Goal: Transaction & Acquisition: Purchase product/service

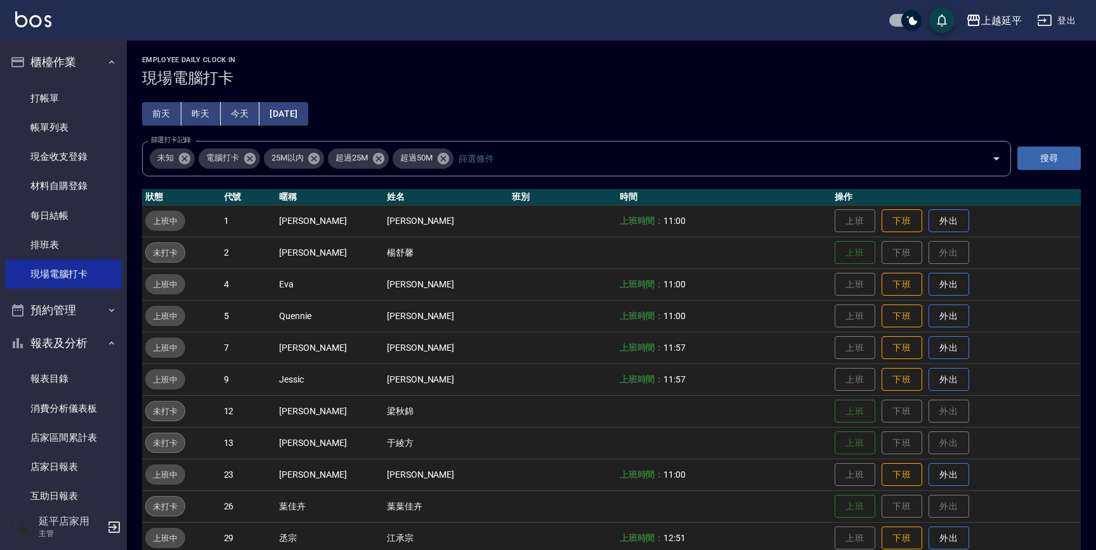
scroll to position [173, 0]
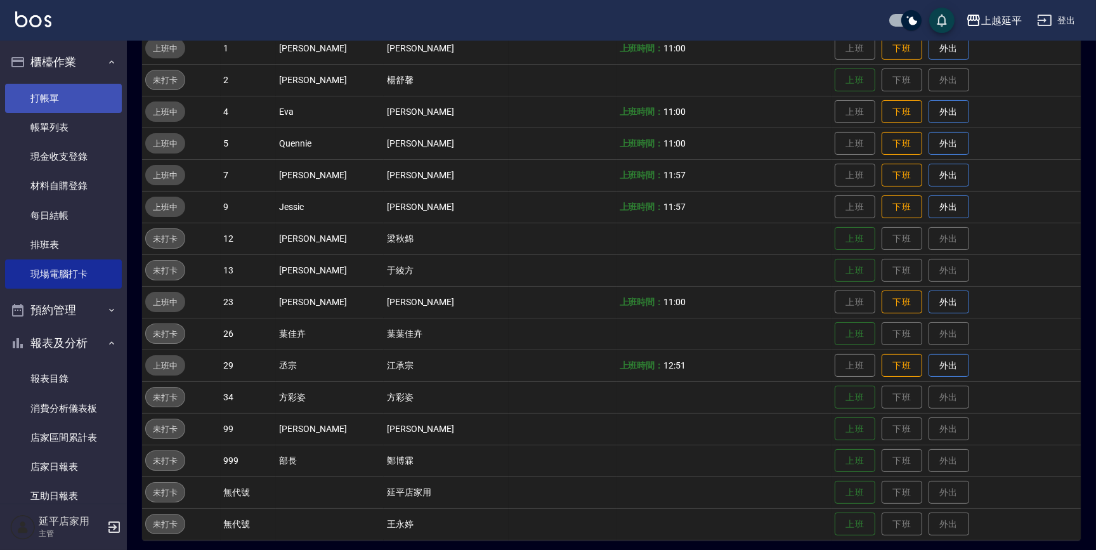
click at [48, 98] on link "打帳單" at bounding box center [63, 98] width 117 height 29
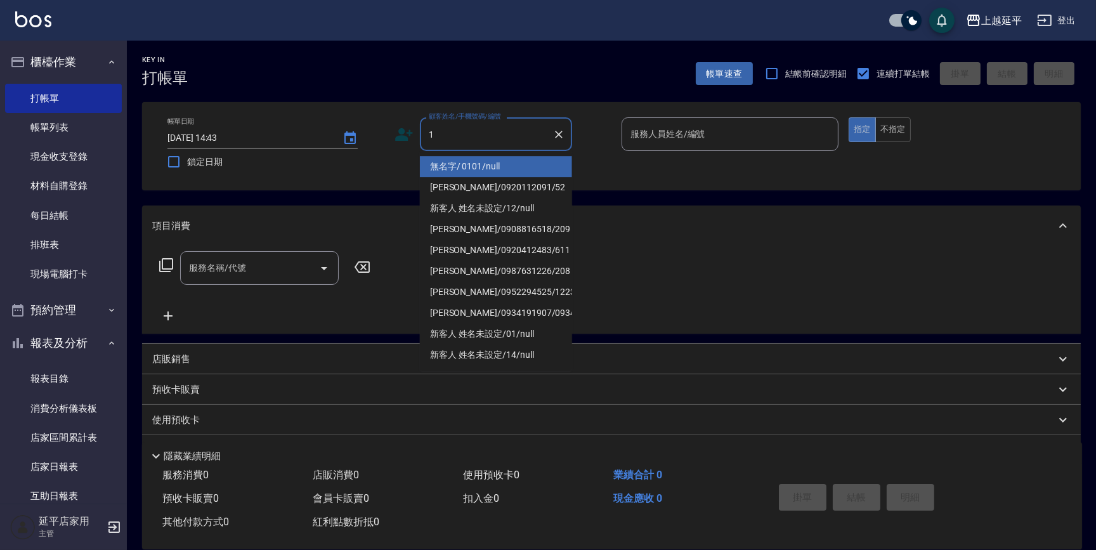
click at [489, 165] on li "無名字/ 0101/null" at bounding box center [496, 166] width 152 height 21
type input "無名字/ 0101/null"
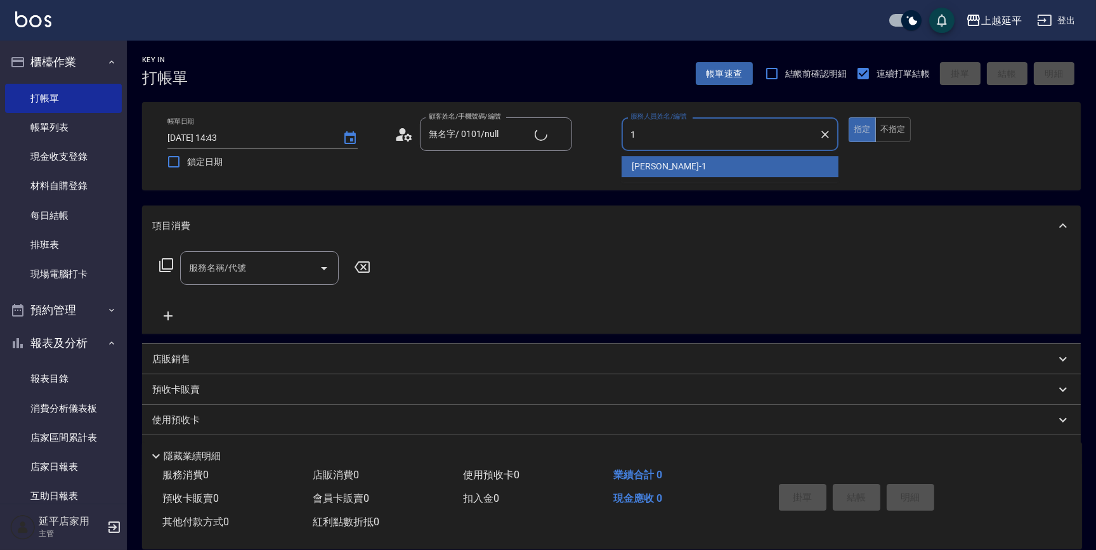
click at [652, 166] on span "[PERSON_NAME]-1" at bounding box center [669, 166] width 75 height 13
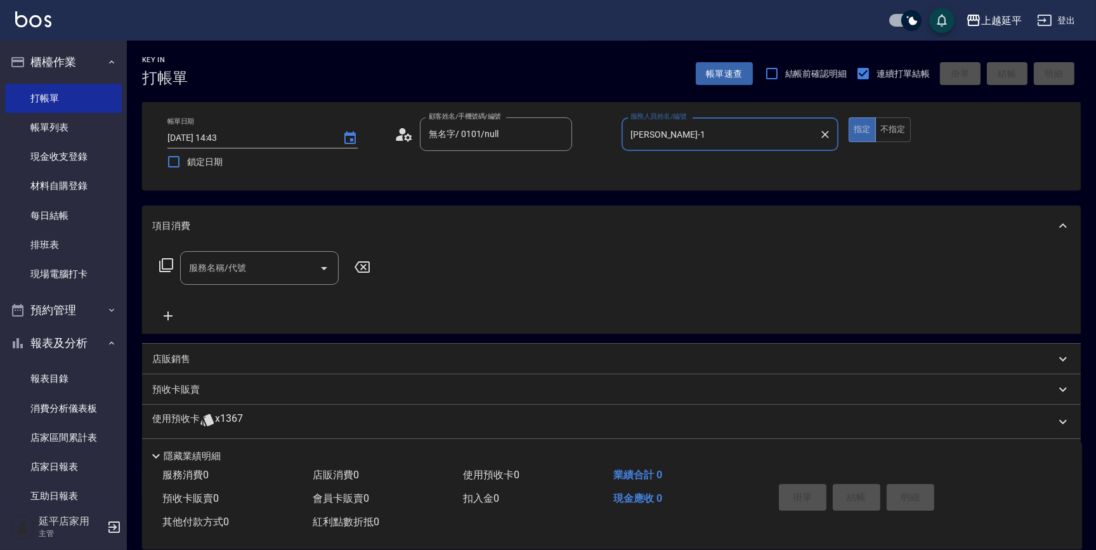
type input "[PERSON_NAME]-1"
click at [166, 266] on icon at bounding box center [166, 265] width 15 height 15
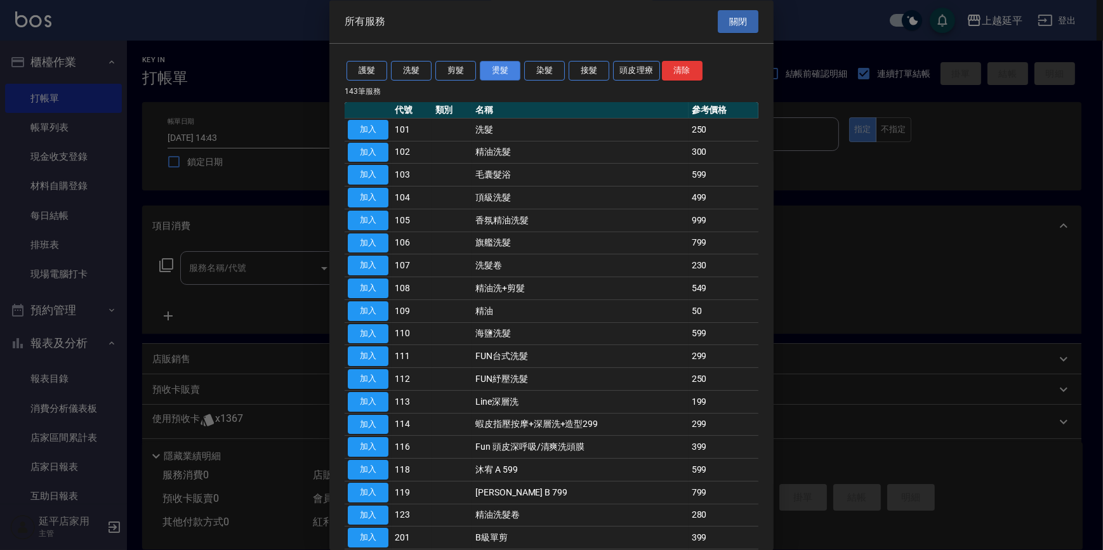
click at [499, 68] on button "燙髮" at bounding box center [500, 72] width 41 height 20
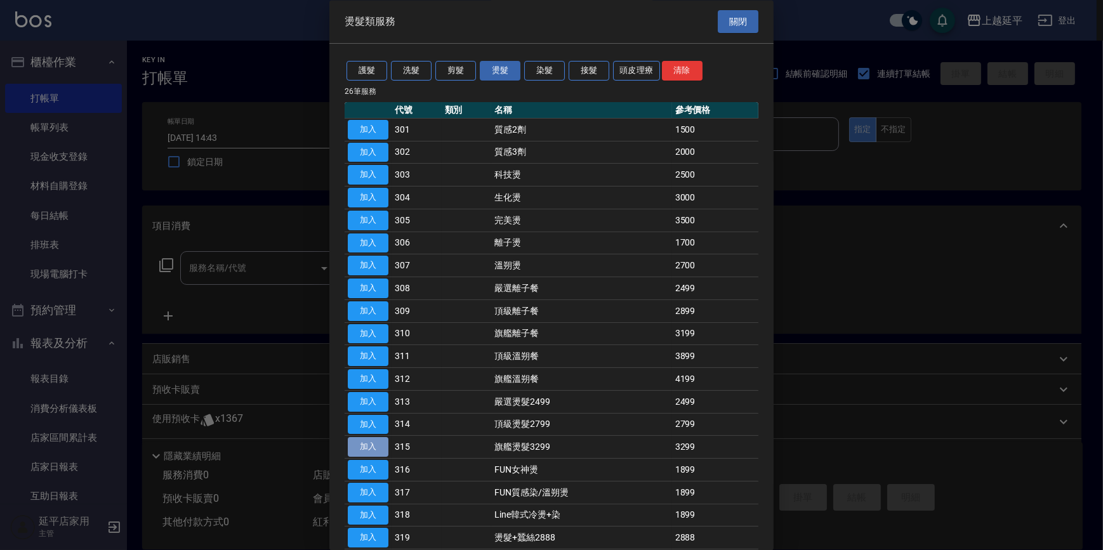
click at [367, 451] on button "加入" at bounding box center [368, 448] width 41 height 20
type input "旗艦燙髮3299(315)"
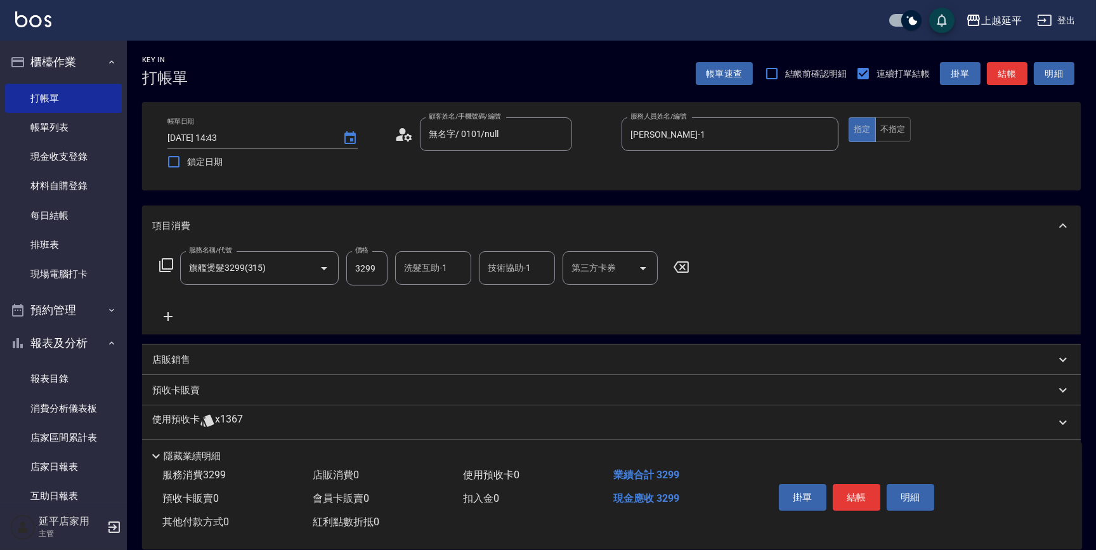
click at [516, 266] on input "技術協助-1" at bounding box center [517, 268] width 65 height 22
type input "2"
click at [529, 300] on div "恩恩 -23" at bounding box center [517, 300] width 76 height 21
type input "恩恩-23"
click at [166, 317] on icon at bounding box center [168, 316] width 32 height 15
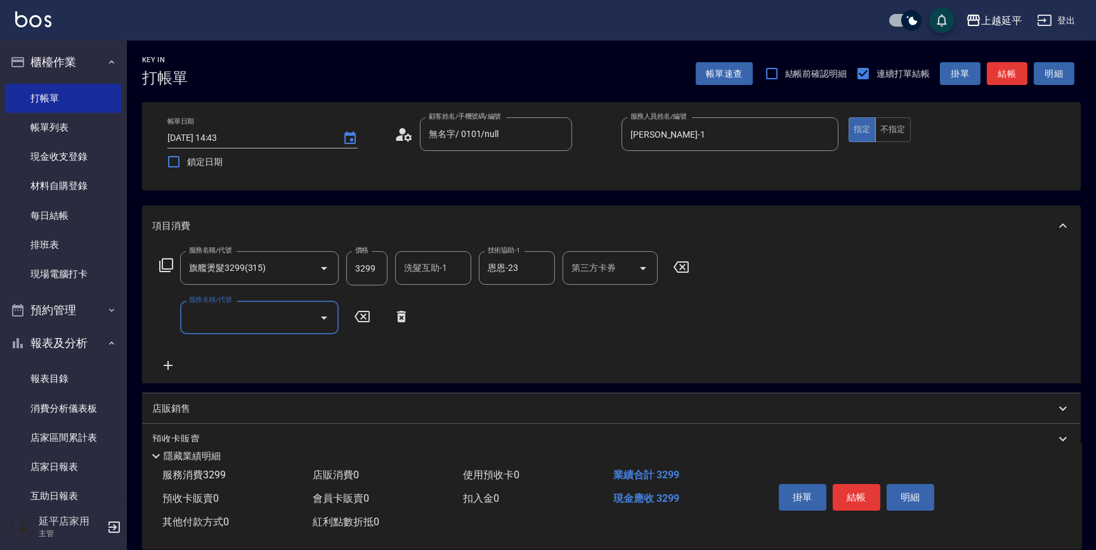
click at [164, 273] on div "服務名稱/代號 旗艦燙髮3299(315) 服務名稱/代號 價格 3299 價格 洗髮互助-1 洗髮互助-1 技術協助-1 恩恩-23 技術協助-1 第三方卡…" at bounding box center [424, 268] width 545 height 34
click at [162, 265] on icon at bounding box center [166, 265] width 14 height 14
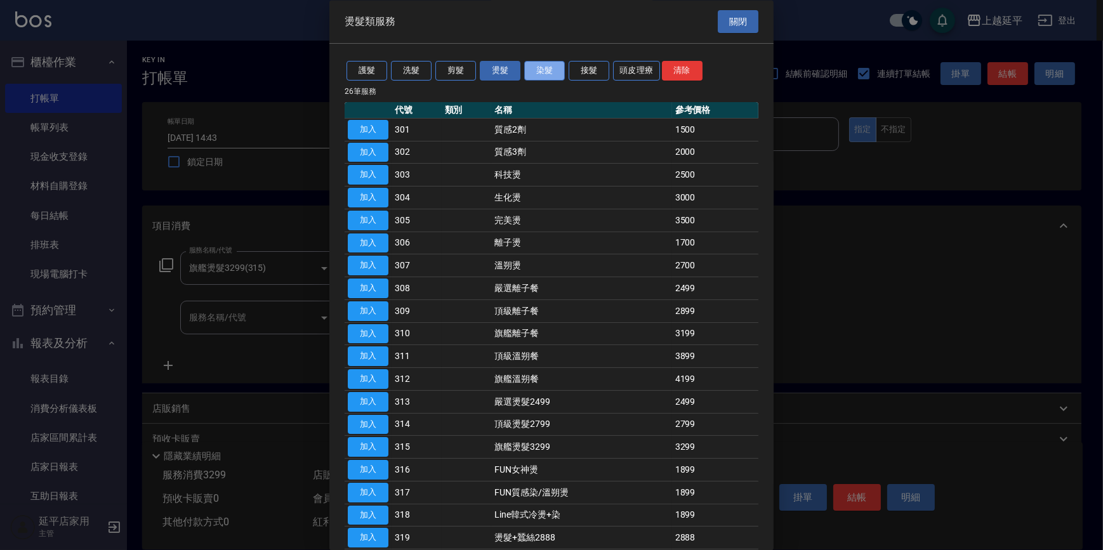
click at [558, 65] on button "染髮" at bounding box center [544, 72] width 41 height 20
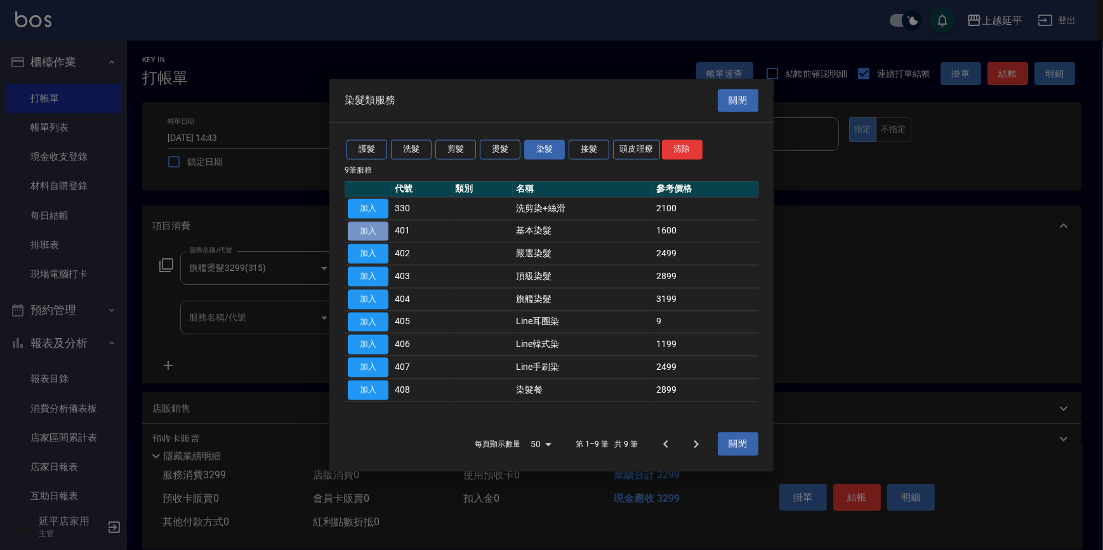
click at [376, 235] on button "加入" at bounding box center [368, 231] width 41 height 20
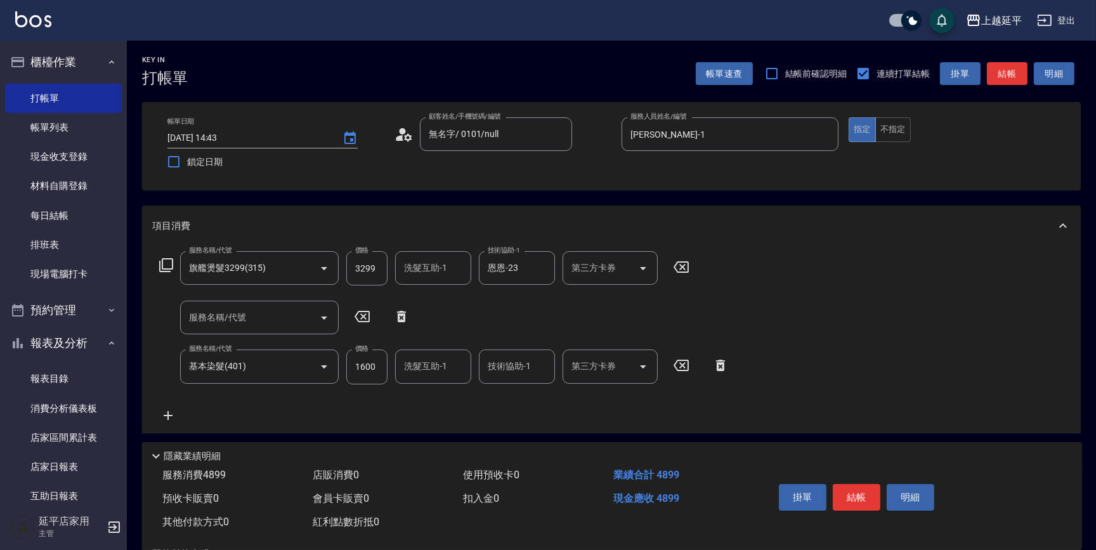
click at [379, 365] on input "1600" at bounding box center [366, 367] width 41 height 34
type input "1900"
click at [855, 501] on button "結帳" at bounding box center [857, 497] width 48 height 27
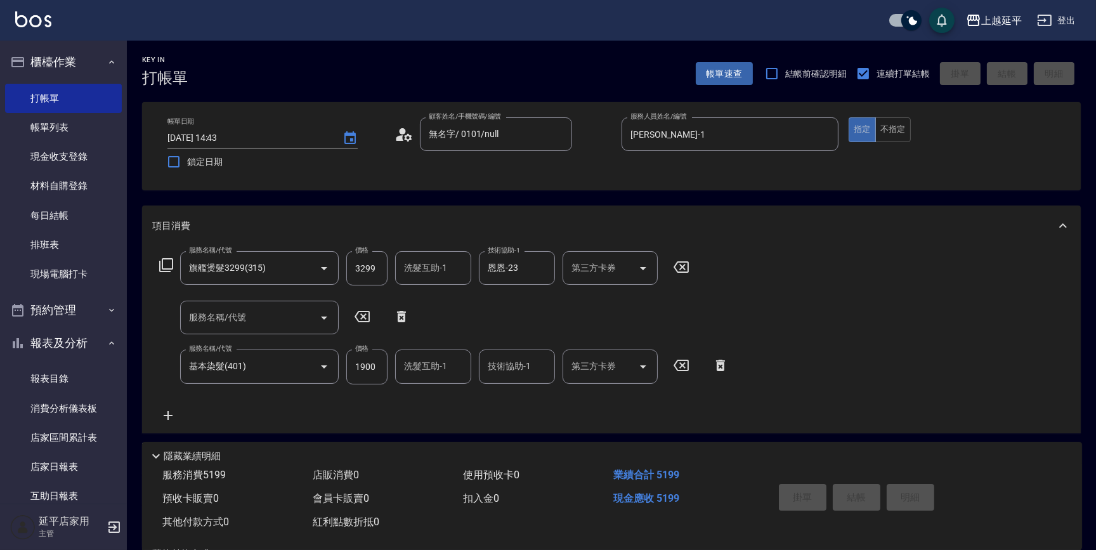
type input "[DATE] 14:44"
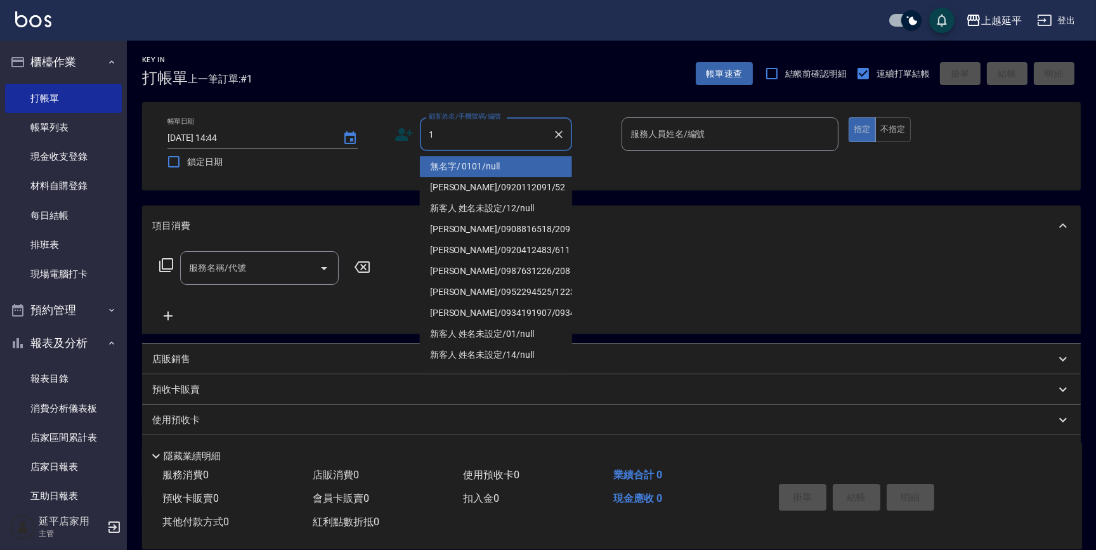
click at [472, 168] on li "無名字/ 0101/null" at bounding box center [496, 166] width 152 height 21
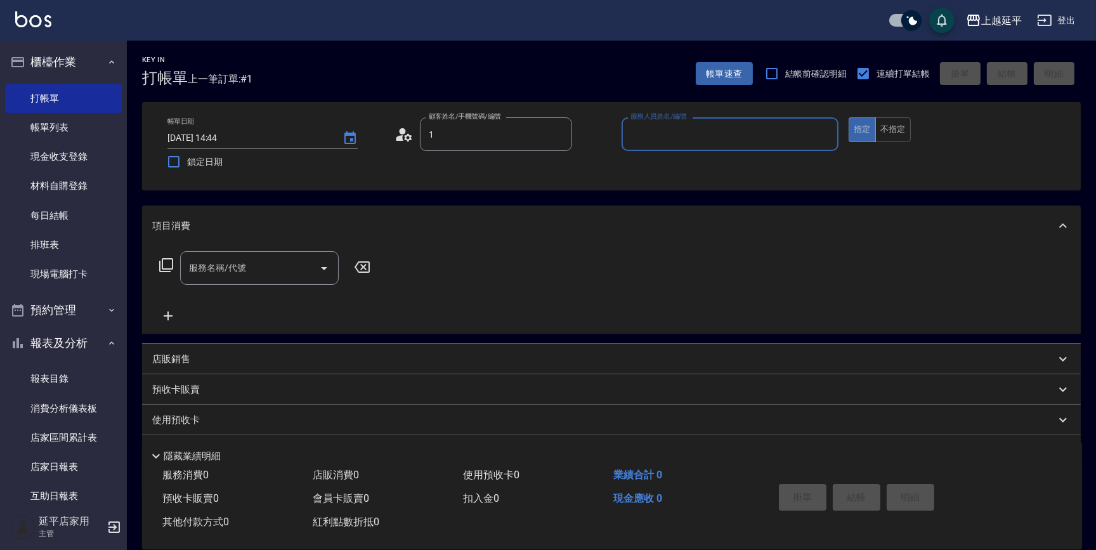
type input "無名字/ 0101/null"
click at [641, 174] on div "[PERSON_NAME]-1" at bounding box center [730, 166] width 217 height 21
click at [330, 268] on icon "Open" at bounding box center [324, 268] width 15 height 15
type input "[PERSON_NAME]-1"
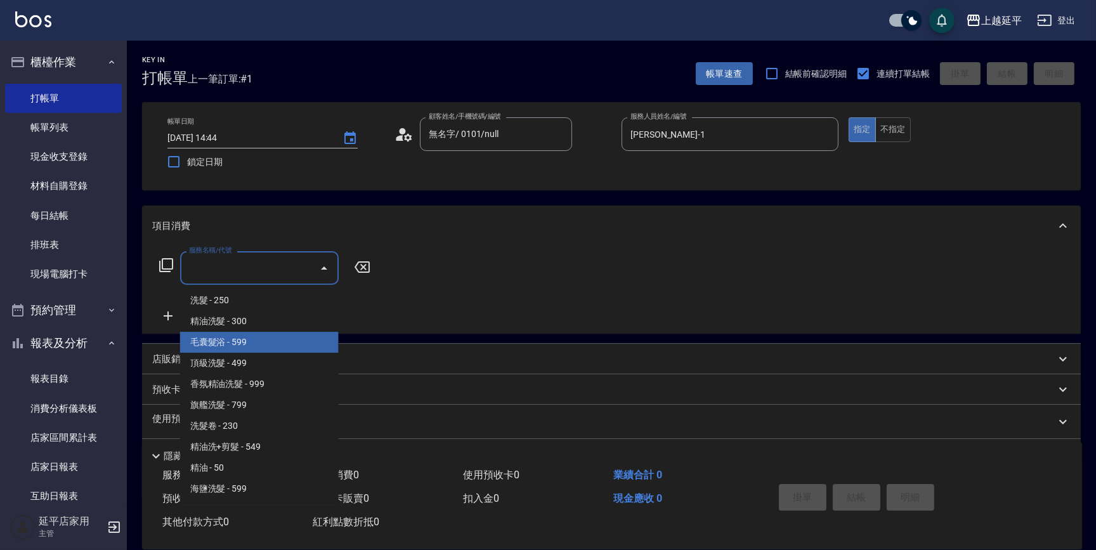
click at [252, 345] on span "毛囊髮浴 - 599" at bounding box center [259, 342] width 159 height 21
type input "毛囊髮浴(103)"
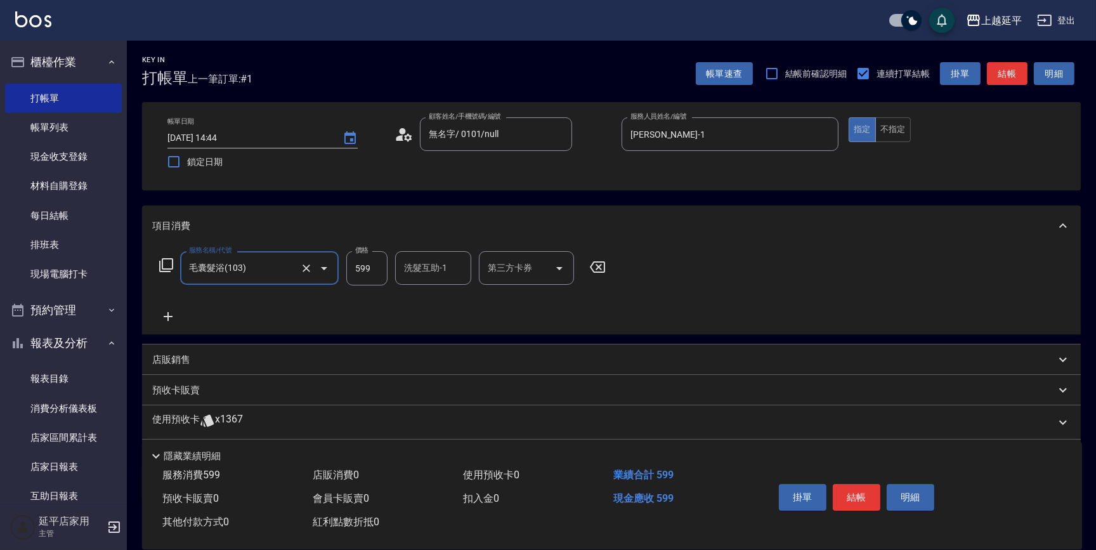
click at [436, 272] on input "洗髮互助-1" at bounding box center [433, 268] width 65 height 22
click at [454, 302] on div "丞宗 -29" at bounding box center [433, 300] width 76 height 21
type input "丞宗-29"
click at [168, 313] on icon at bounding box center [168, 316] width 9 height 9
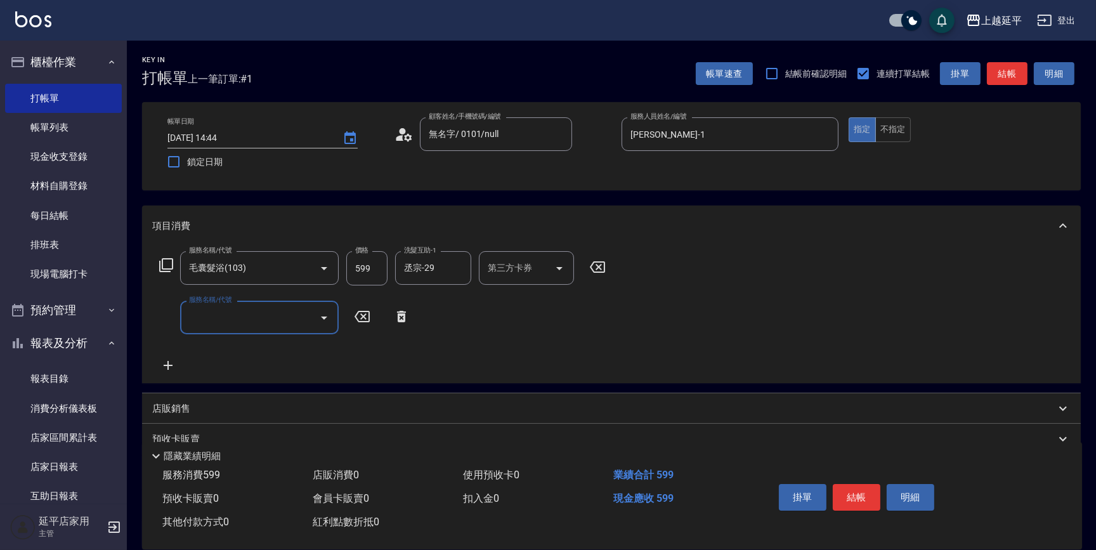
click at [166, 265] on icon at bounding box center [166, 265] width 15 height 15
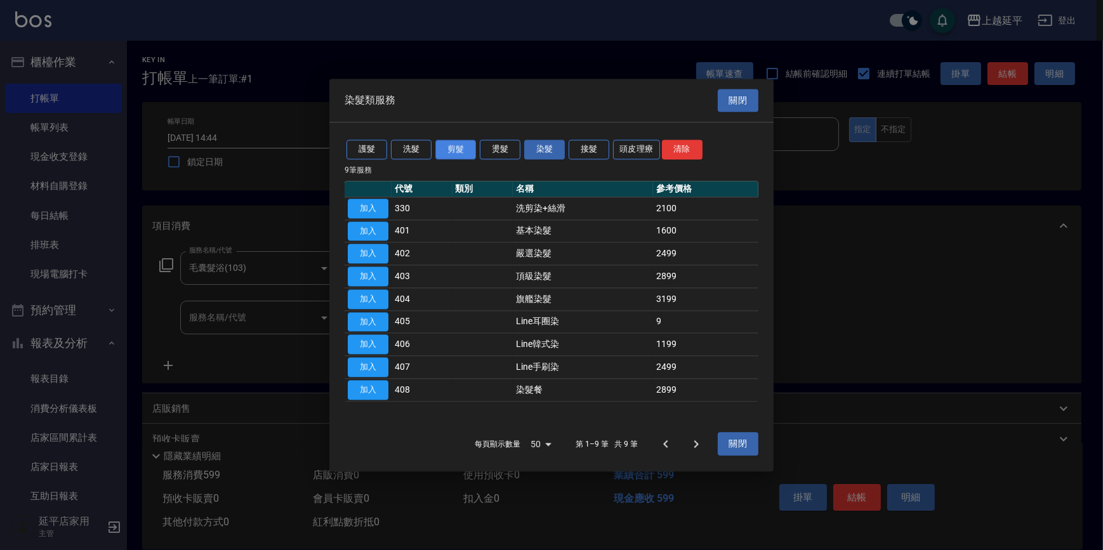
click at [449, 143] on button "剪髮" at bounding box center [455, 150] width 41 height 20
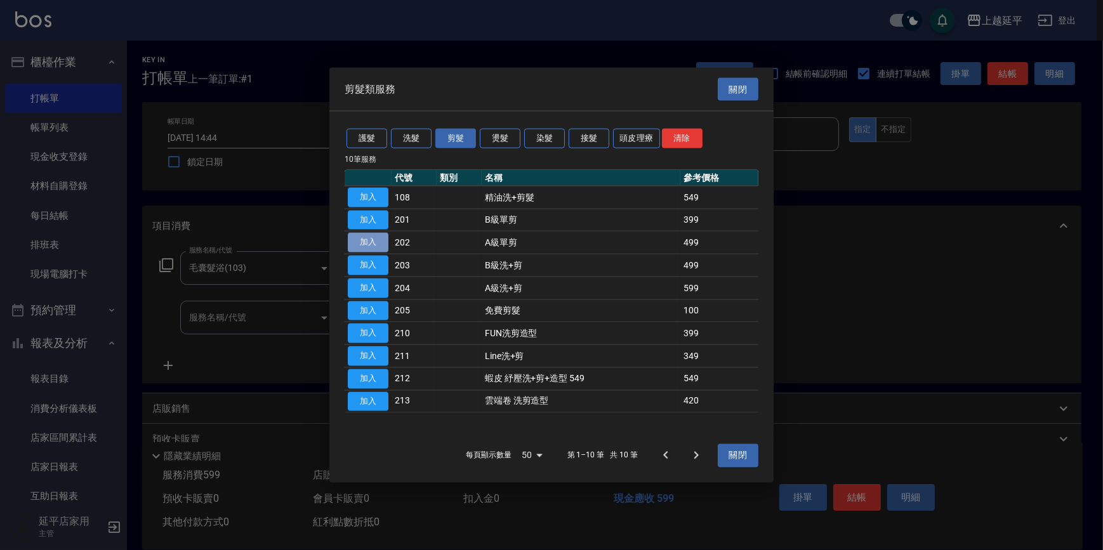
click at [374, 240] on button "加入" at bounding box center [368, 243] width 41 height 20
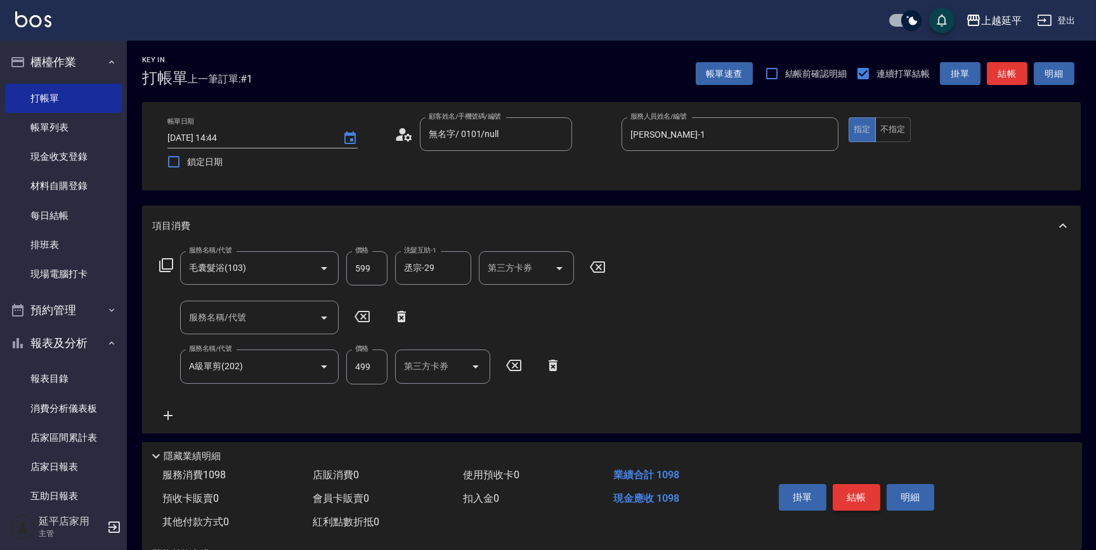
click at [864, 493] on button "結帳" at bounding box center [857, 497] width 48 height 27
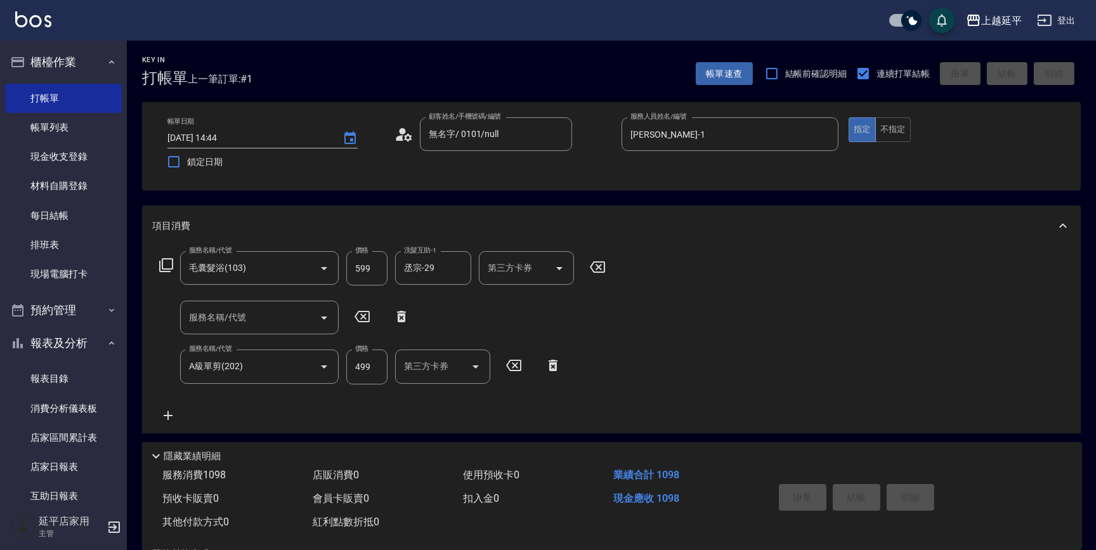
type input "[DATE] 14:45"
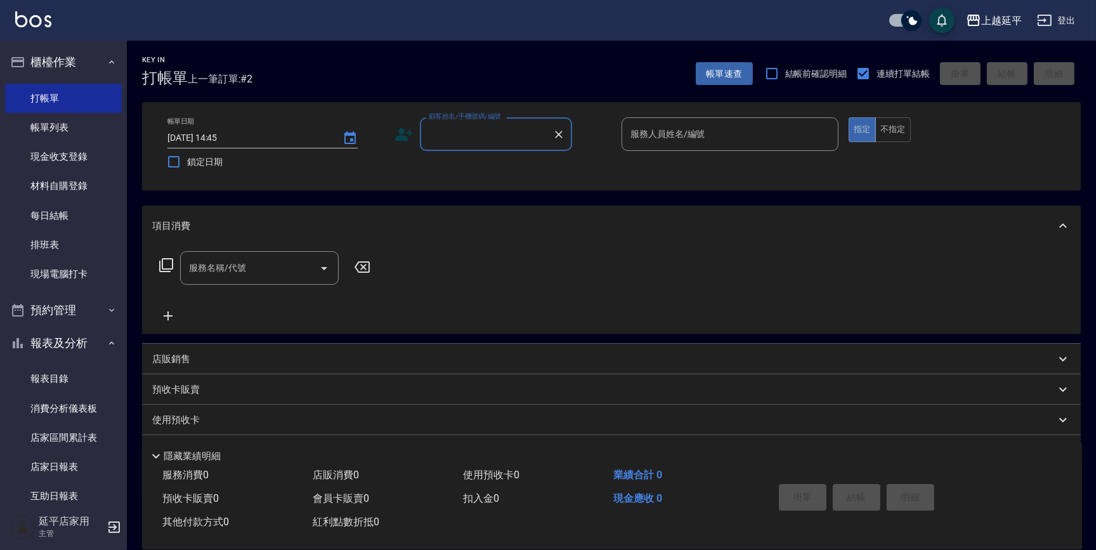
scroll to position [288, 0]
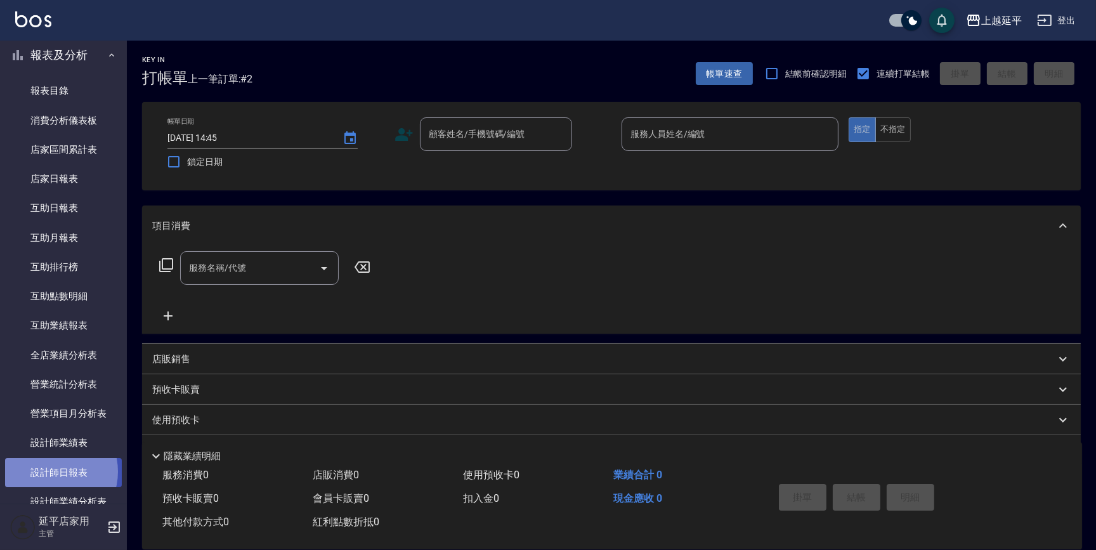
click at [52, 471] on link "設計師日報表" at bounding box center [63, 472] width 117 height 29
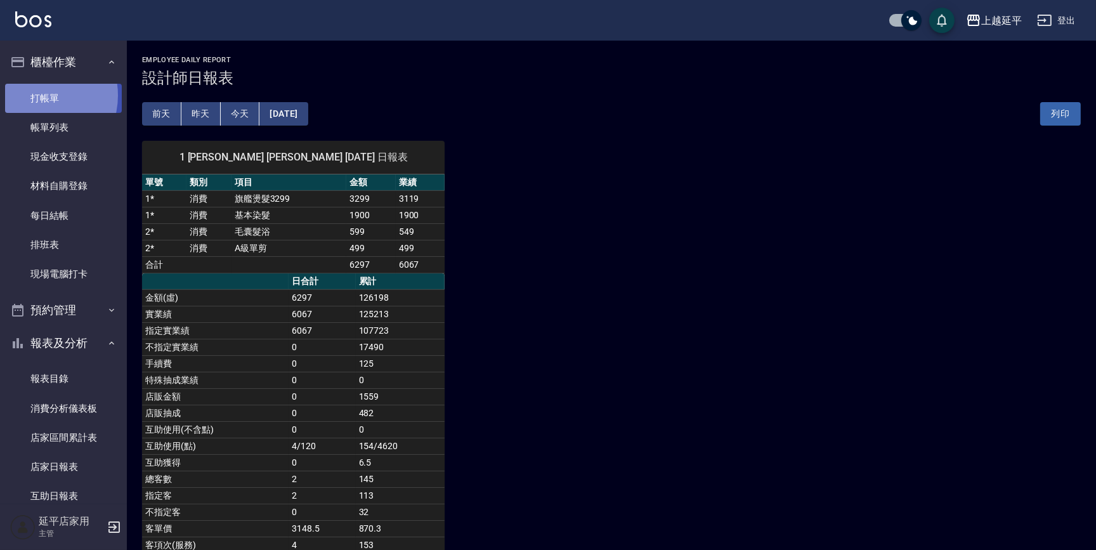
click at [37, 95] on link "打帳單" at bounding box center [63, 98] width 117 height 29
